Goal: Task Accomplishment & Management: Manage account settings

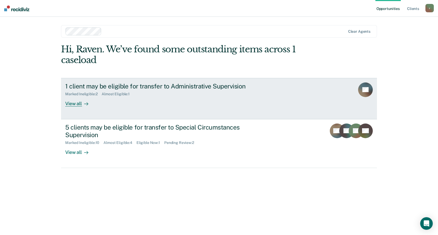
click at [68, 105] on div "View all" at bounding box center [79, 101] width 29 height 10
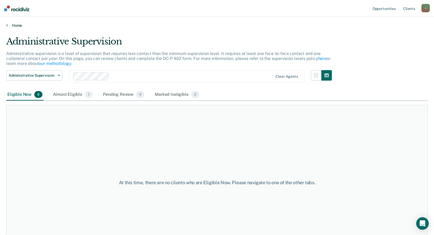
click at [14, 25] on link "Home" at bounding box center [216, 25] width 421 height 5
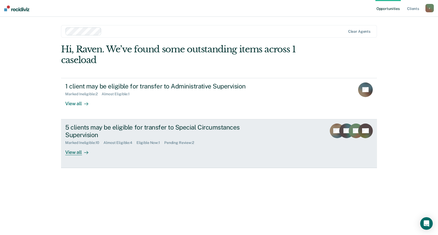
click at [72, 151] on div "View all" at bounding box center [79, 150] width 29 height 10
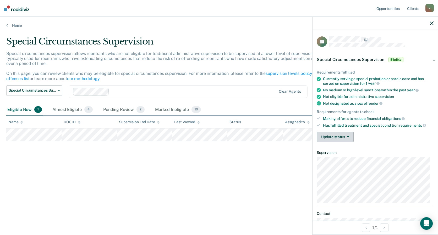
click at [348, 138] on button "Update status" at bounding box center [334, 137] width 37 height 10
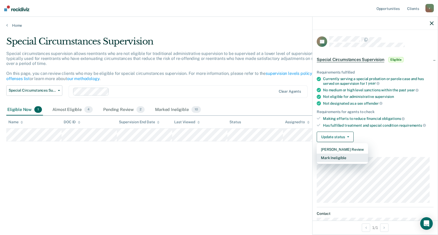
click at [351, 157] on button "Mark Ineligible" at bounding box center [341, 158] width 51 height 8
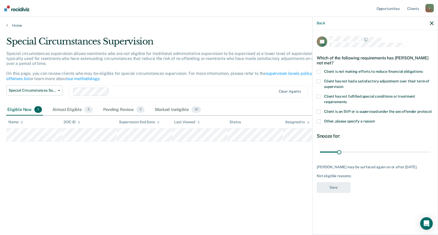
click at [317, 73] on span at bounding box center [318, 72] width 4 height 4
click at [422, 70] on input "Client is not making efforts to reduce financial obligations" at bounding box center [422, 70] width 0 height 0
click at [340, 187] on button "Save" at bounding box center [333, 187] width 34 height 11
